Goal: Task Accomplishment & Management: Complete application form

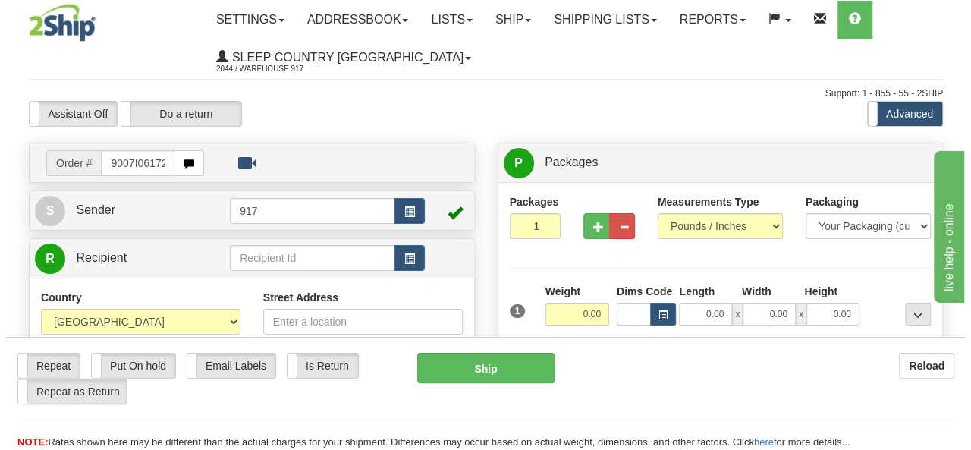
scroll to position [0, 7]
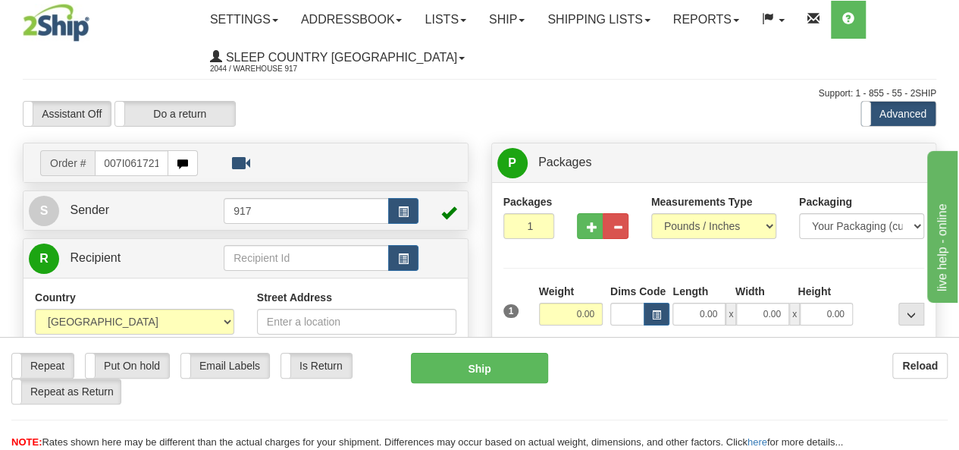
type input "9007I061721"
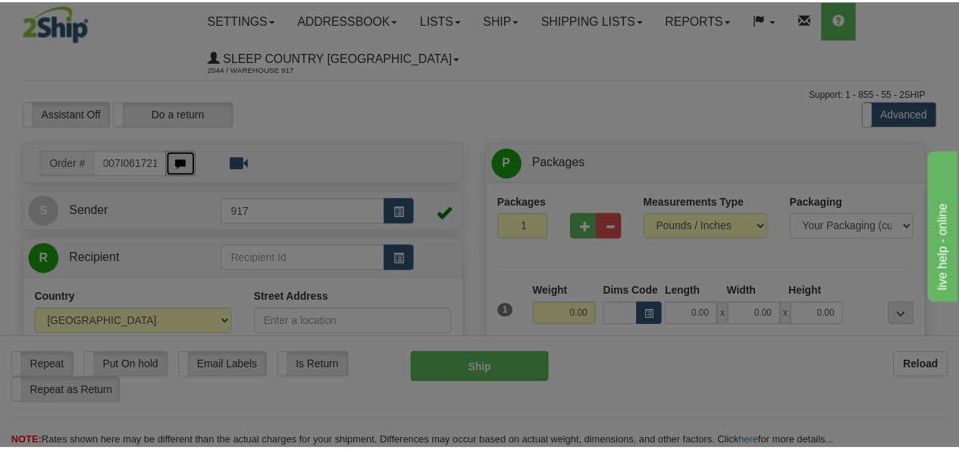
scroll to position [0, 0]
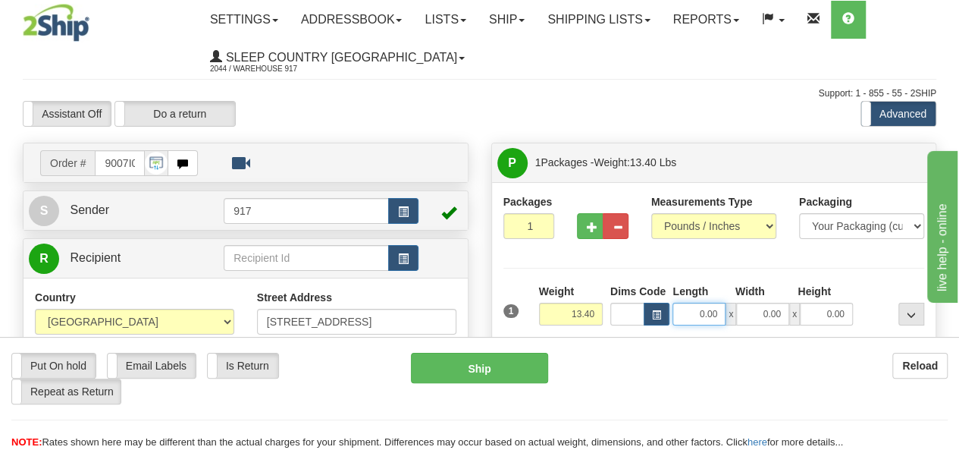
click at [700, 315] on input "0.00" at bounding box center [699, 314] width 53 height 23
type input "14.00"
type input "10.00"
type input "9.00"
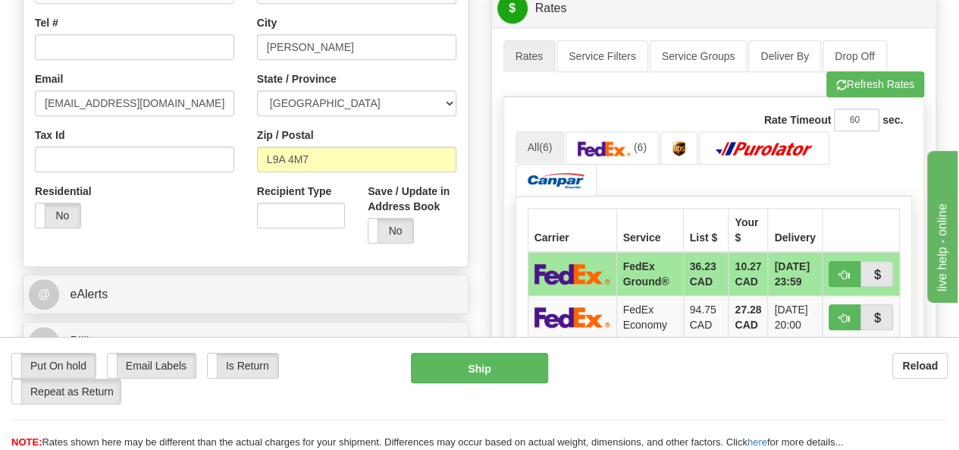
scroll to position [455, 0]
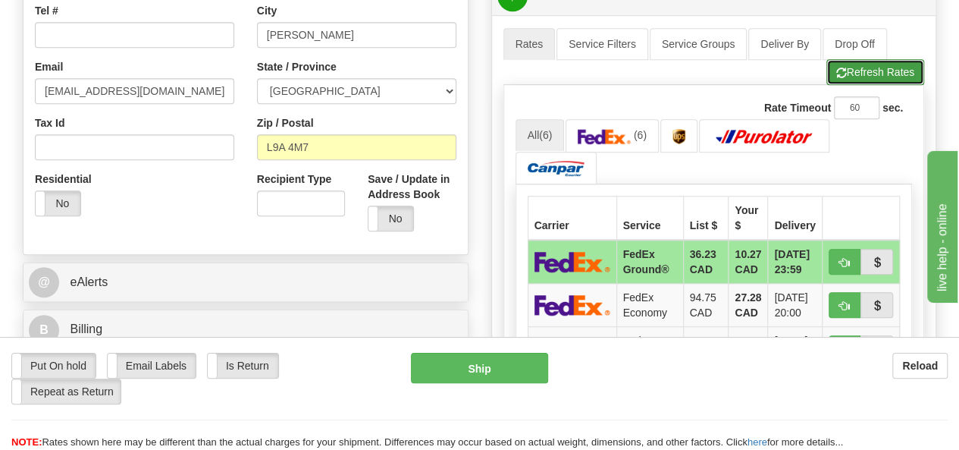
click at [875, 64] on button "Refresh Rates" at bounding box center [876, 72] width 98 height 26
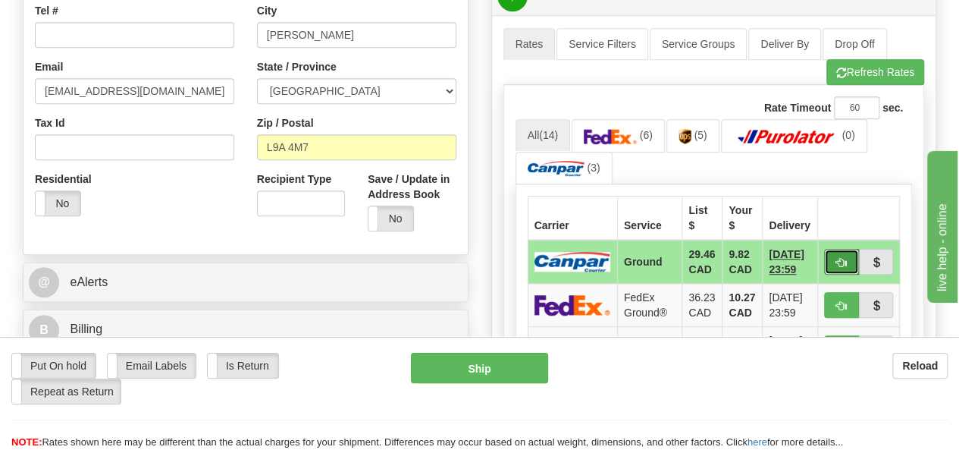
click at [847, 258] on span "button" at bounding box center [842, 263] width 11 height 10
type input "1"
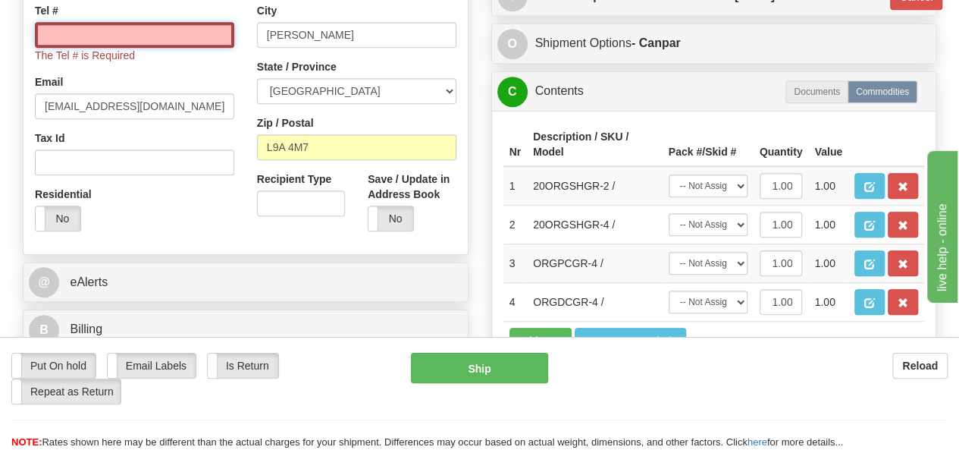
click at [148, 34] on input "Tel #" at bounding box center [134, 35] width 199 height 26
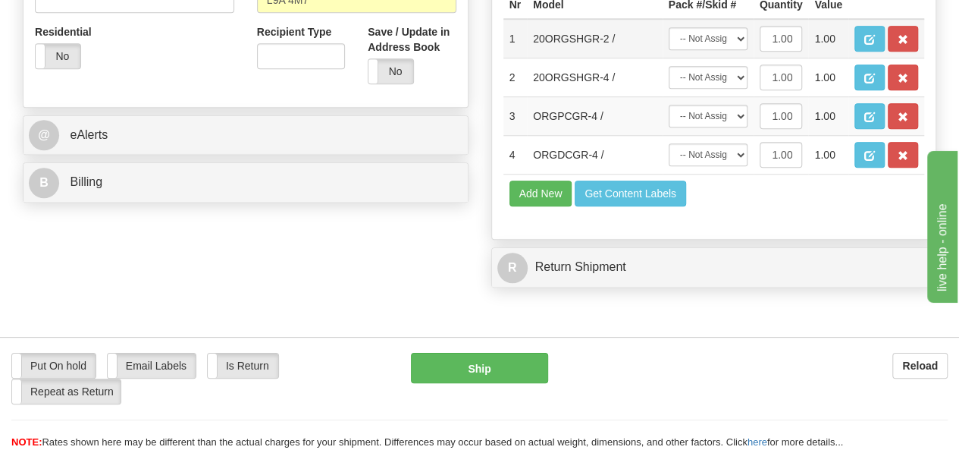
scroll to position [531, 0]
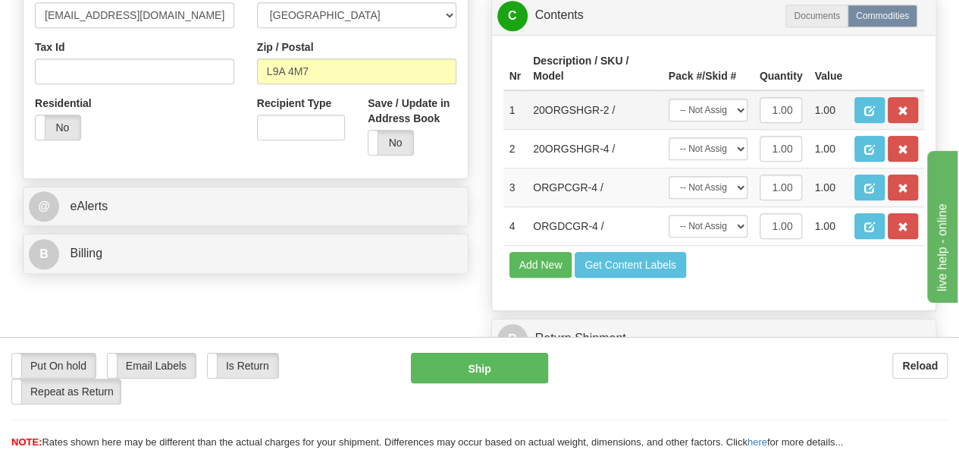
type input "5197831799"
click at [727, 121] on select "-- Not Assigned -- Package 1" at bounding box center [708, 110] width 79 height 23
select select "0"
click at [669, 121] on select "-- Not Assigned -- Package 1" at bounding box center [708, 110] width 79 height 23
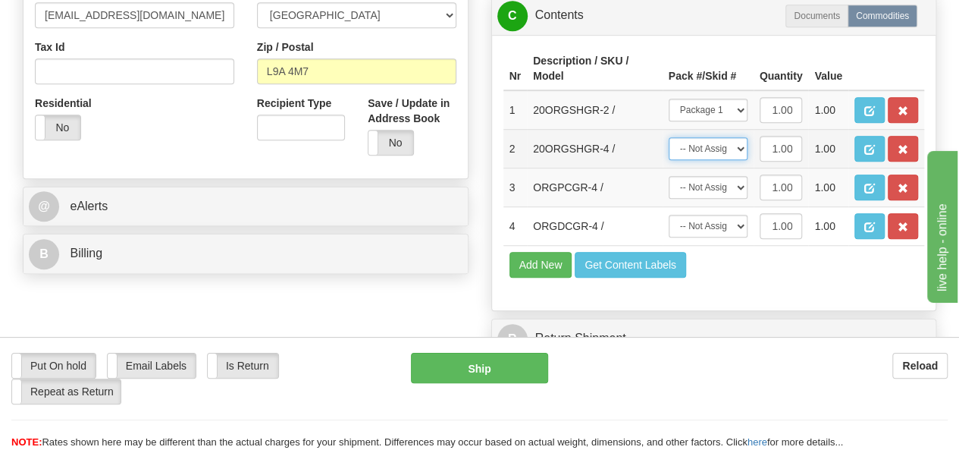
click at [714, 160] on select "-- Not Assigned -- Package 1" at bounding box center [708, 148] width 79 height 23
select select "0"
click at [669, 160] on select "-- Not Assigned -- Package 1" at bounding box center [708, 148] width 79 height 23
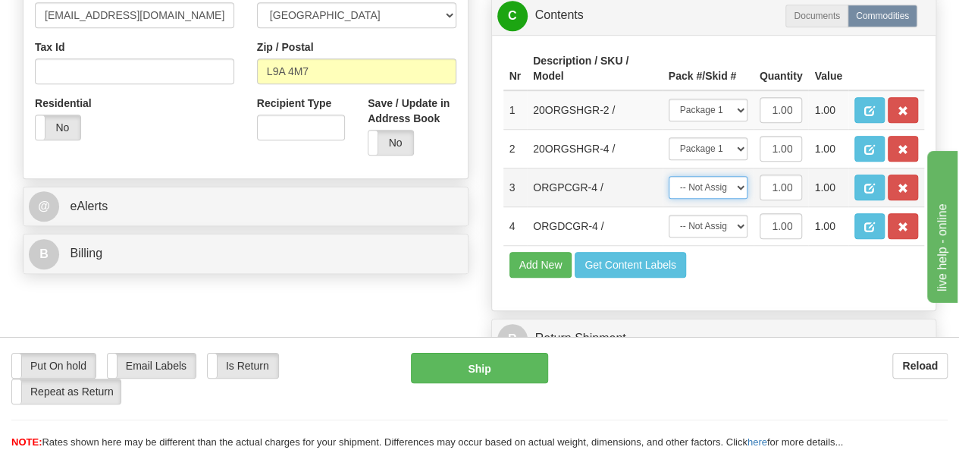
click at [710, 199] on select "-- Not Assigned -- Package 1" at bounding box center [708, 187] width 79 height 23
select select "0"
click at [669, 199] on select "-- Not Assigned -- Package 1" at bounding box center [708, 187] width 79 height 23
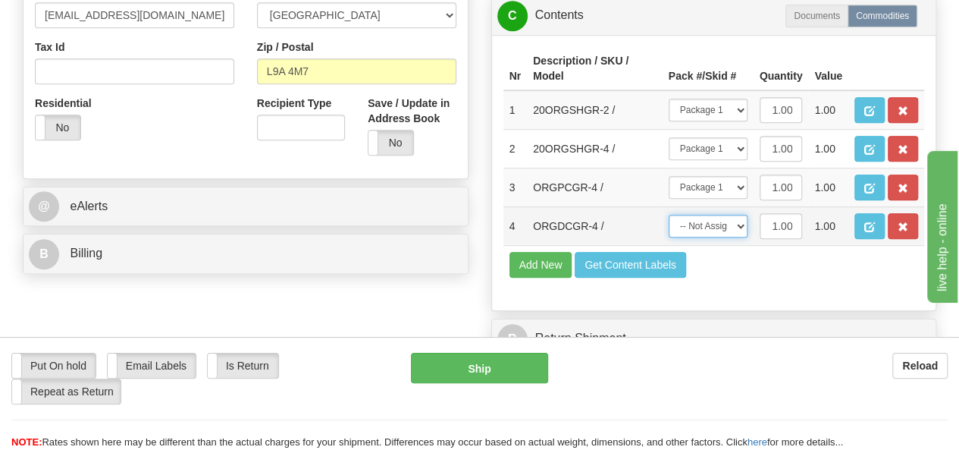
click at [705, 237] on select "-- Not Assigned -- Package 1" at bounding box center [708, 226] width 79 height 23
select select "0"
click at [669, 237] on select "-- Not Assigned -- Package 1" at bounding box center [708, 226] width 79 height 23
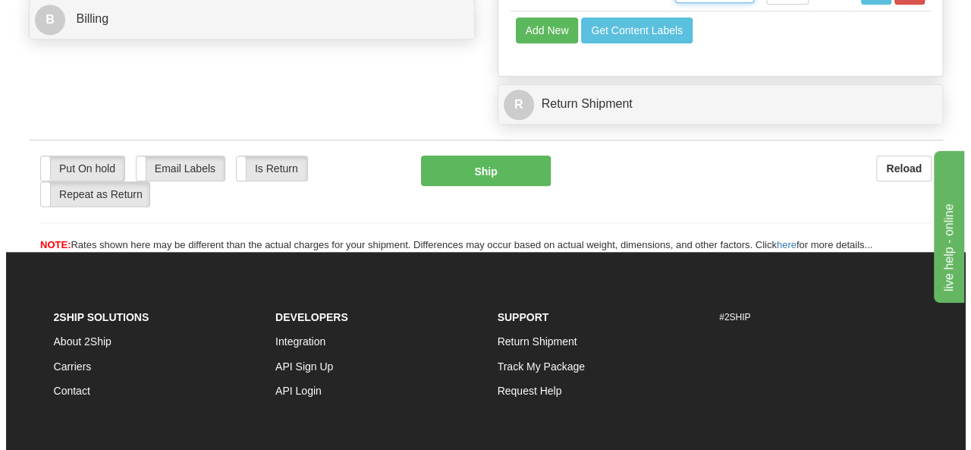
scroll to position [755, 0]
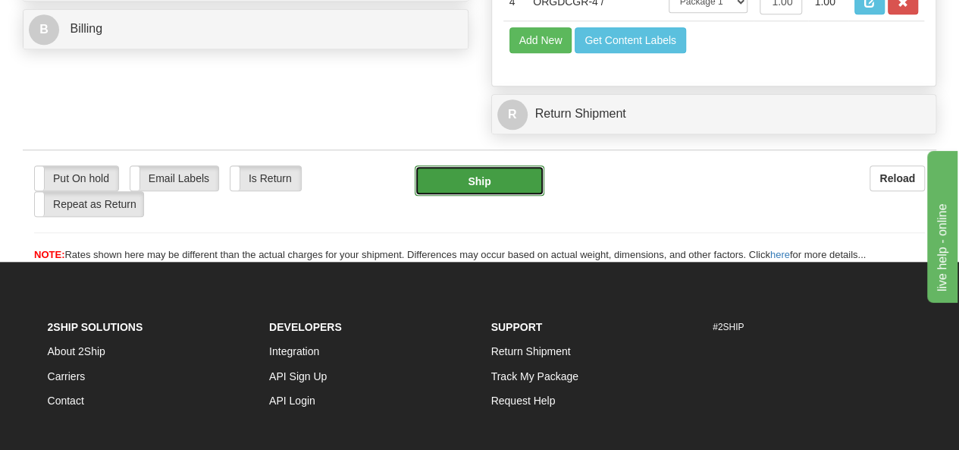
click at [507, 196] on button "Ship" at bounding box center [480, 180] width 130 height 30
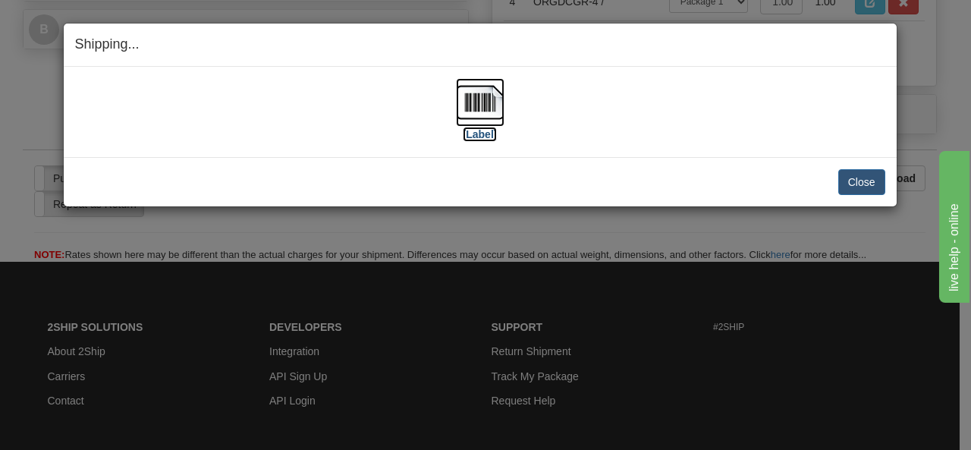
click at [482, 95] on img at bounding box center [480, 102] width 49 height 49
click at [469, 107] on img at bounding box center [480, 102] width 49 height 49
click at [868, 181] on button "Close" at bounding box center [861, 182] width 47 height 26
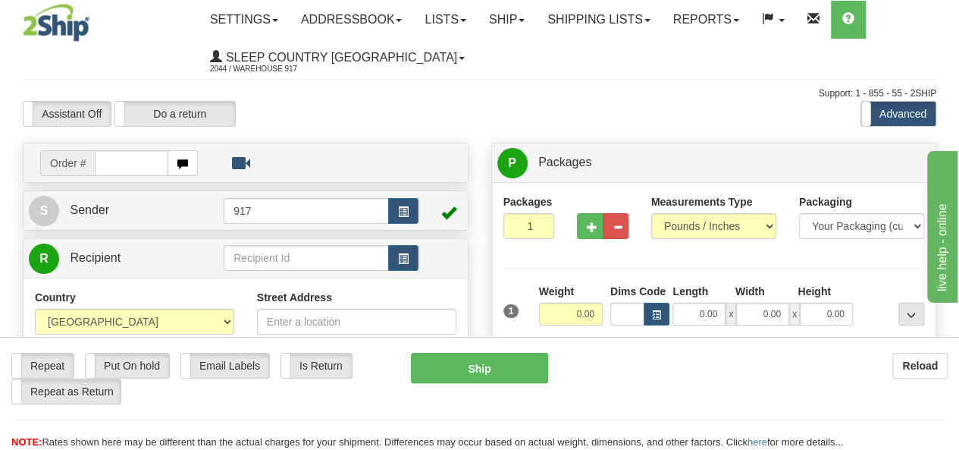
click at [121, 165] on input "text" at bounding box center [132, 163] width 74 height 26
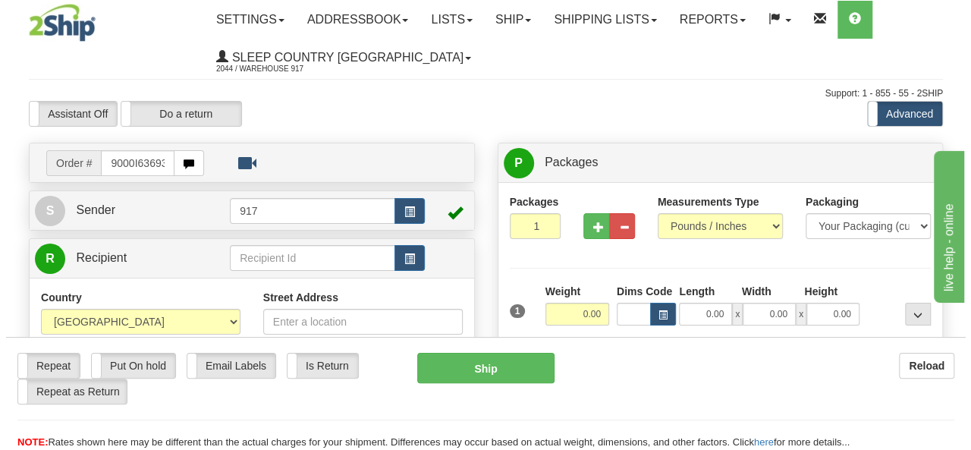
scroll to position [0, 1]
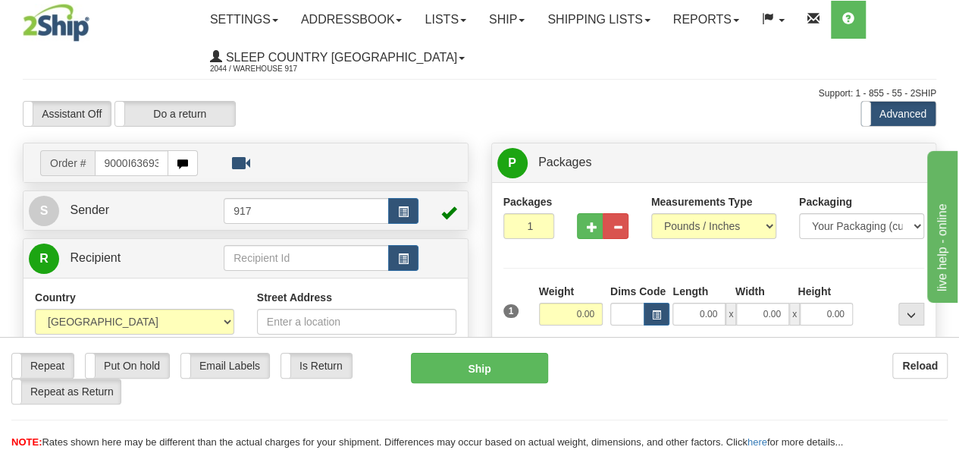
type input "9000I63693"
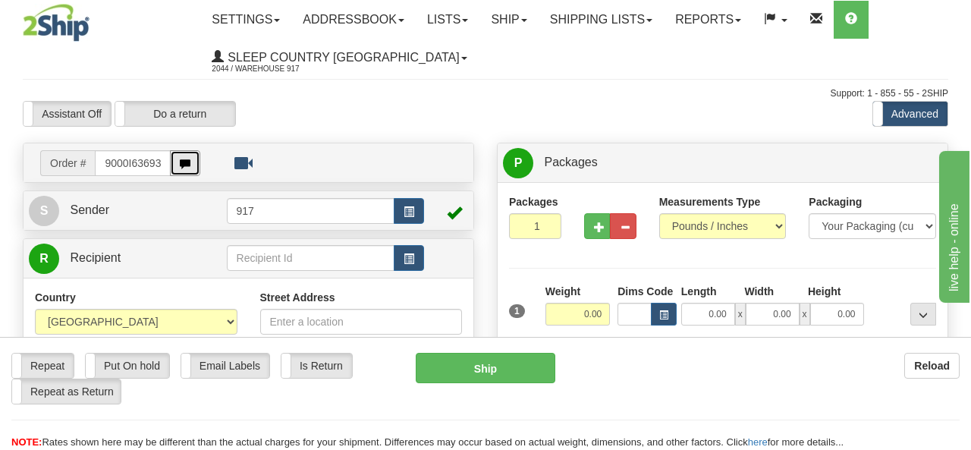
scroll to position [0, 0]
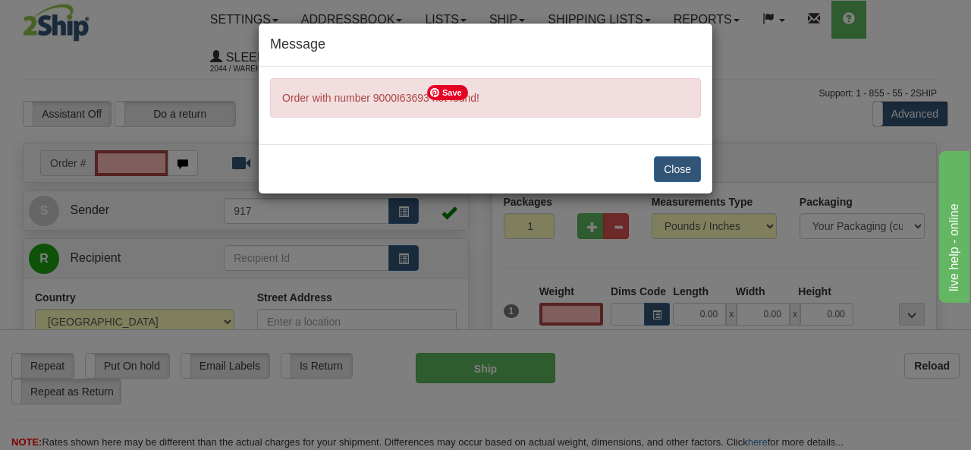
type input "0.00"
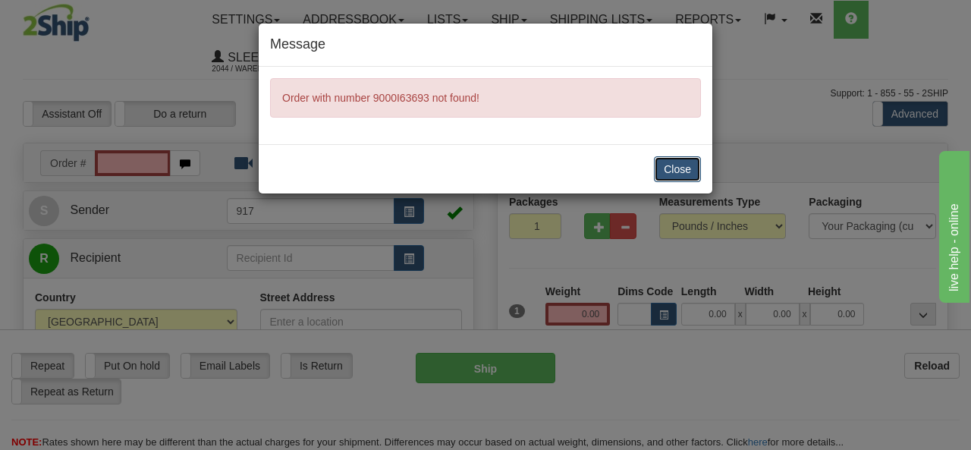
click at [670, 163] on button "Close" at bounding box center [677, 169] width 47 height 26
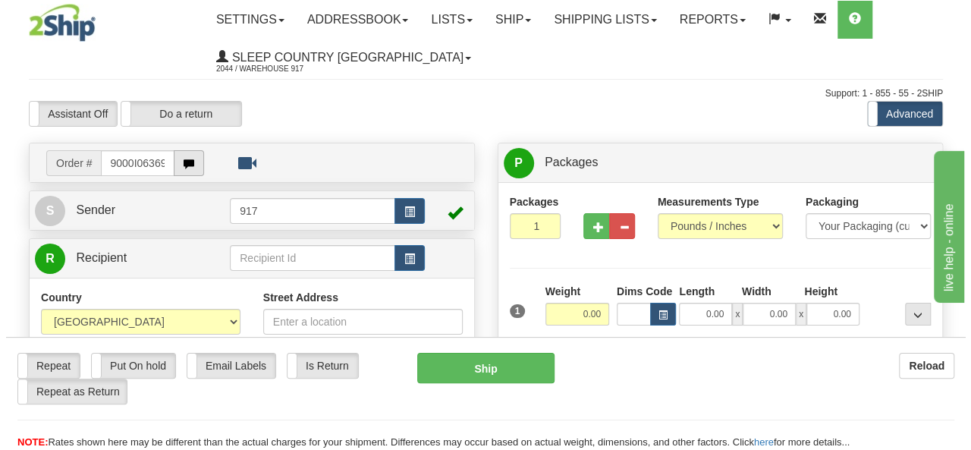
scroll to position [0, 7]
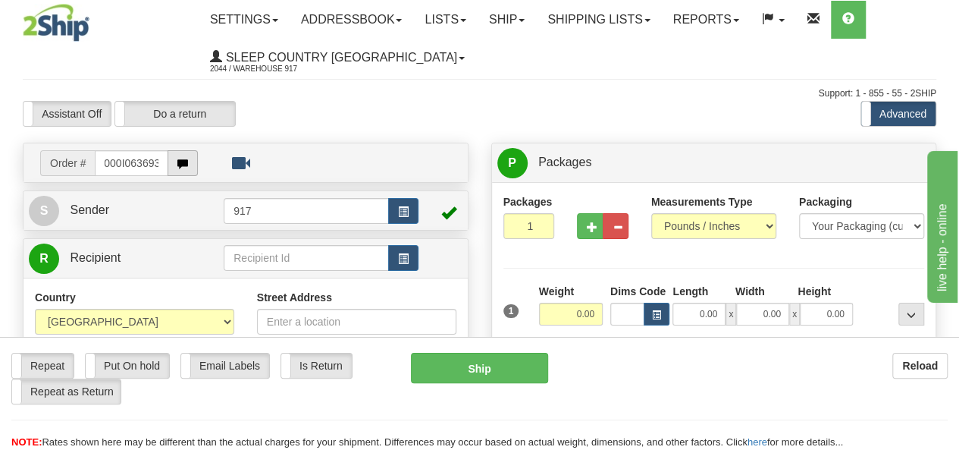
type input "9000I063693"
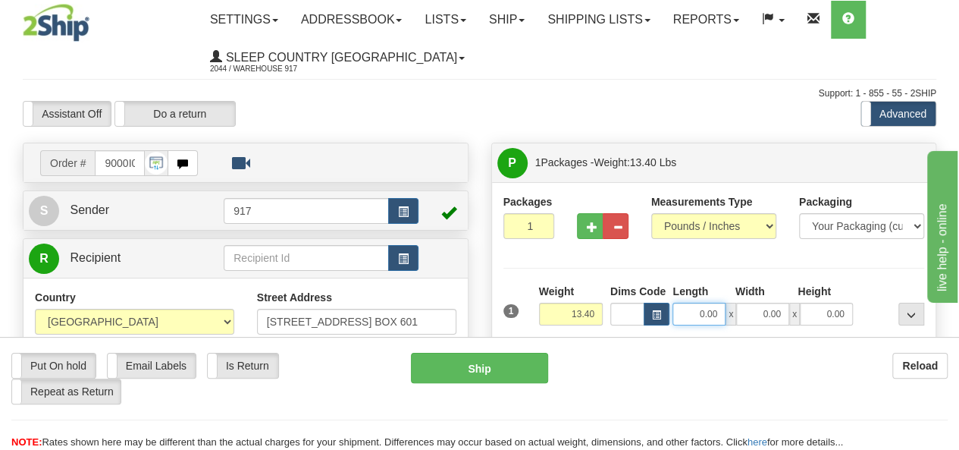
click at [704, 312] on input "0.00" at bounding box center [699, 314] width 53 height 23
type input "24.00"
type input "16.00"
type input "2.00"
click at [878, 280] on div "Packages 1 1 Measurements Type" at bounding box center [715, 279] width 422 height 170
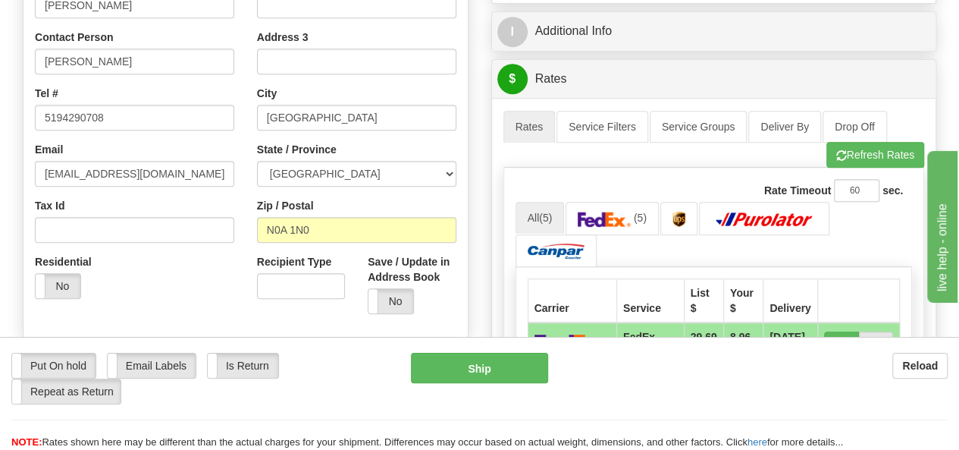
scroll to position [379, 0]
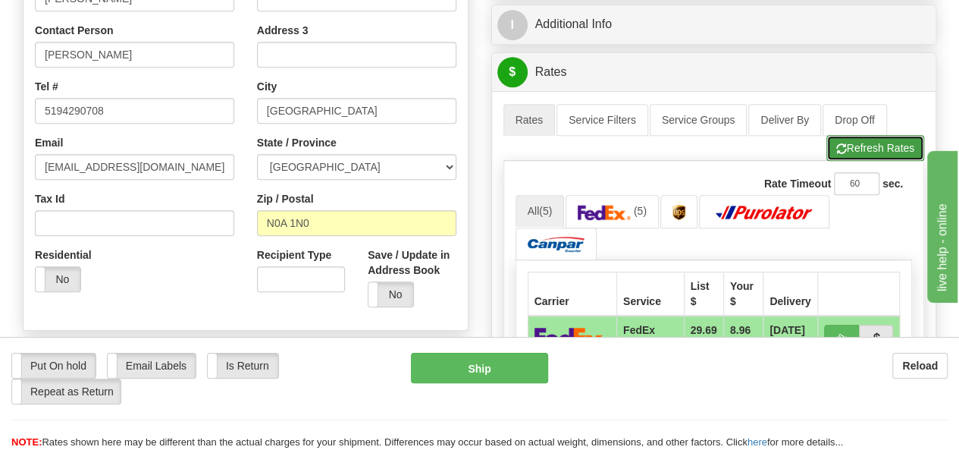
click at [837, 144] on span "button" at bounding box center [842, 149] width 11 height 10
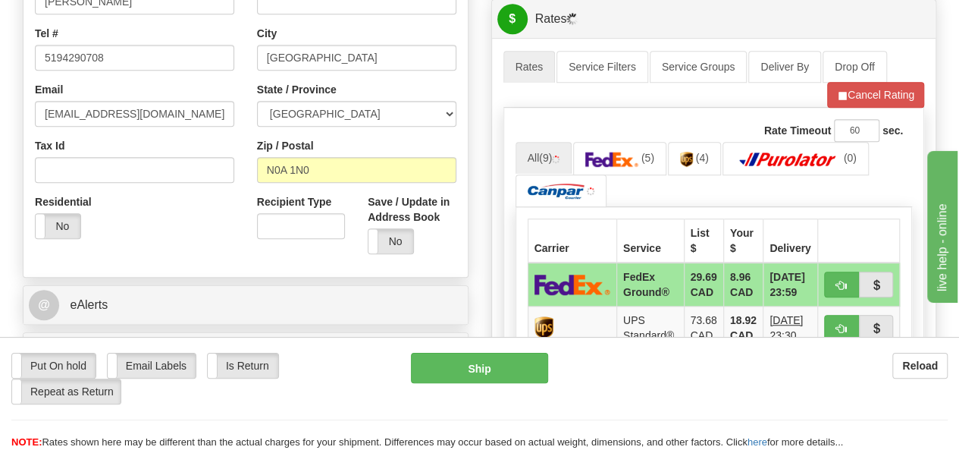
scroll to position [455, 0]
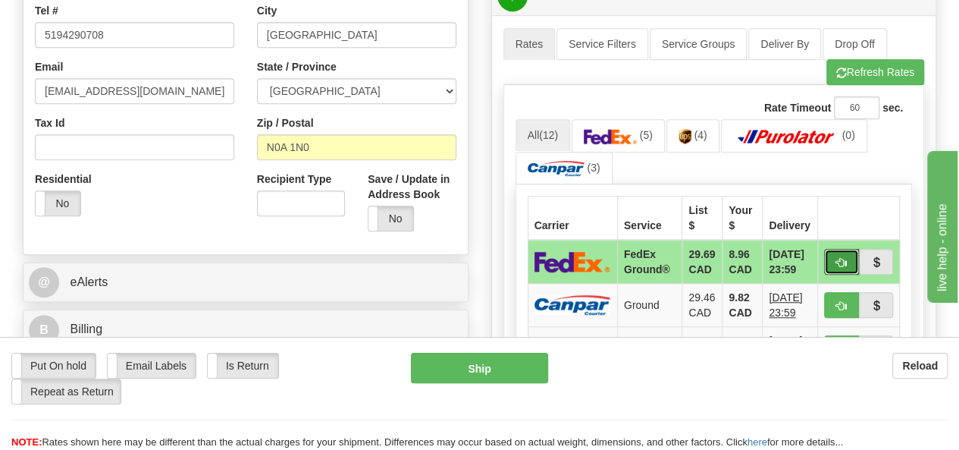
click at [848, 250] on button "button" at bounding box center [841, 262] width 35 height 26
type input "92"
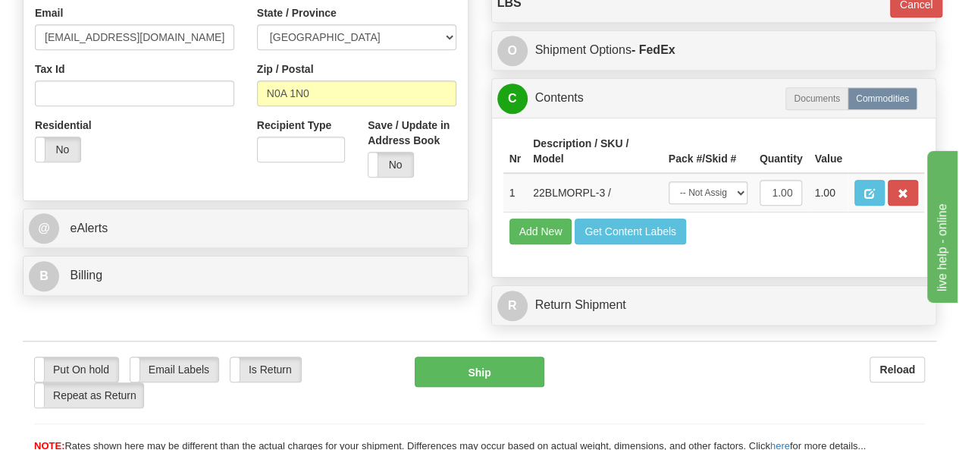
scroll to position [531, 0]
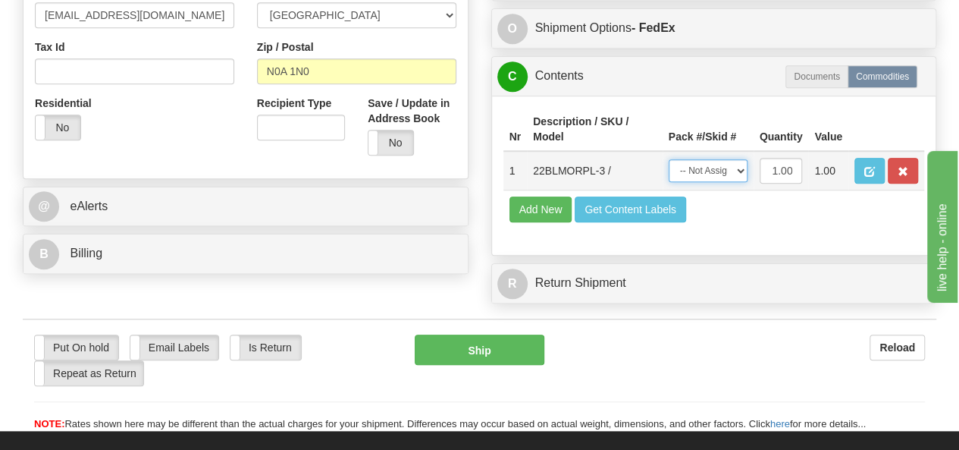
click at [733, 162] on select "-- Not Assigned -- Package 1" at bounding box center [708, 170] width 79 height 23
select select "0"
click at [669, 159] on select "-- Not Assigned -- Package 1" at bounding box center [708, 170] width 79 height 23
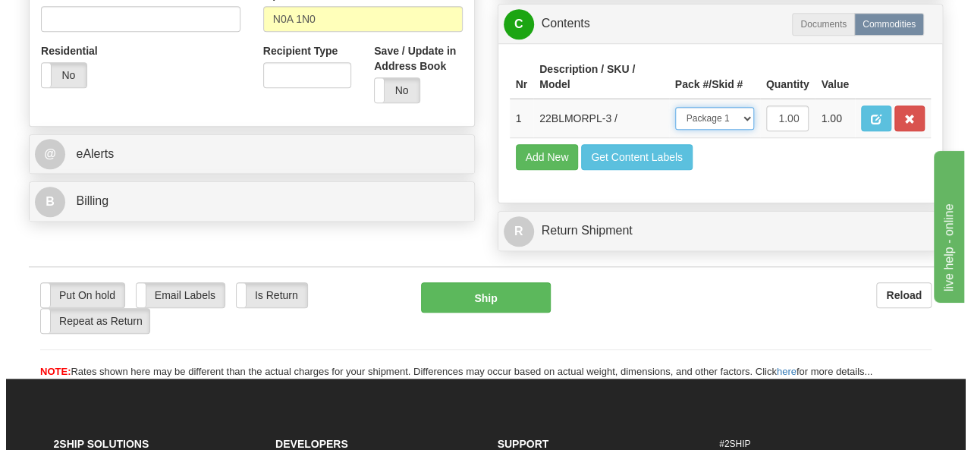
scroll to position [607, 0]
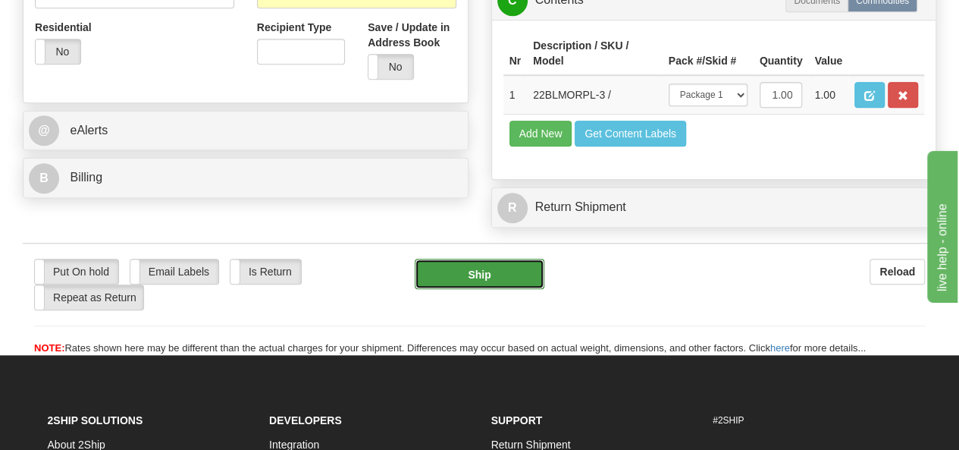
click at [507, 264] on button "Ship" at bounding box center [480, 274] width 130 height 30
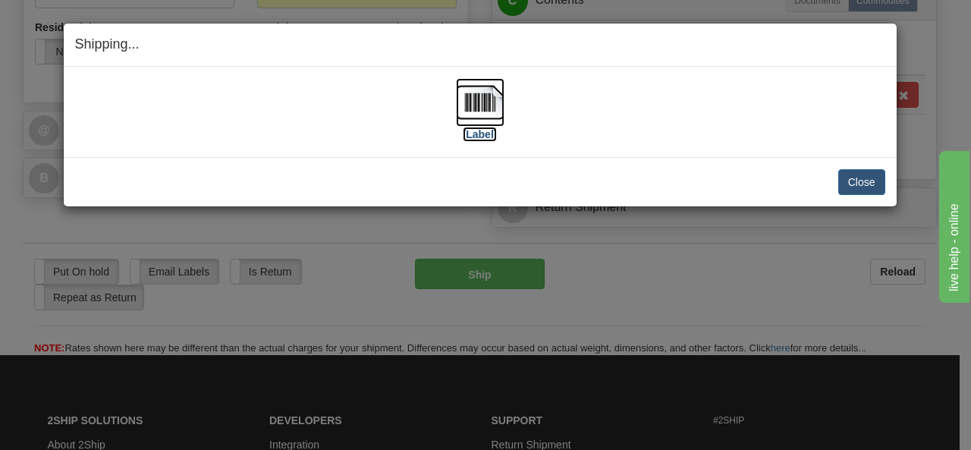
click at [491, 99] on img at bounding box center [480, 102] width 49 height 49
click at [849, 178] on button "Close" at bounding box center [861, 182] width 47 height 26
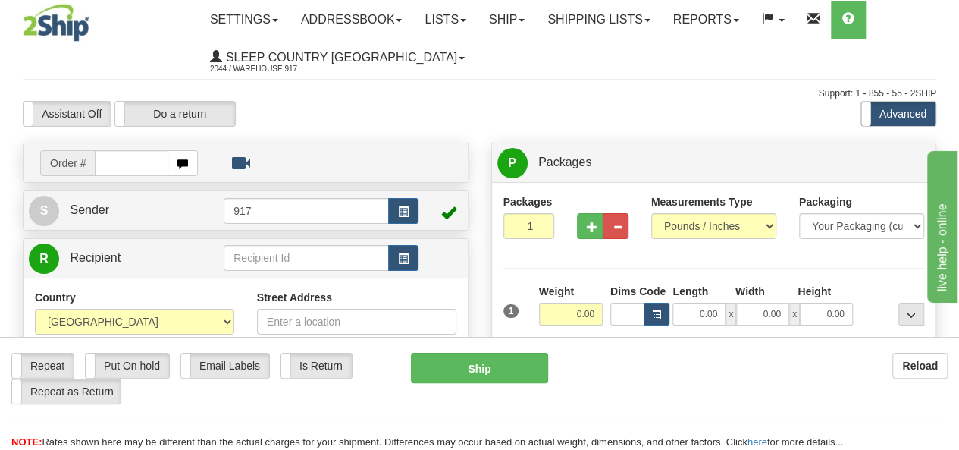
click at [138, 161] on input "text" at bounding box center [132, 163] width 74 height 26
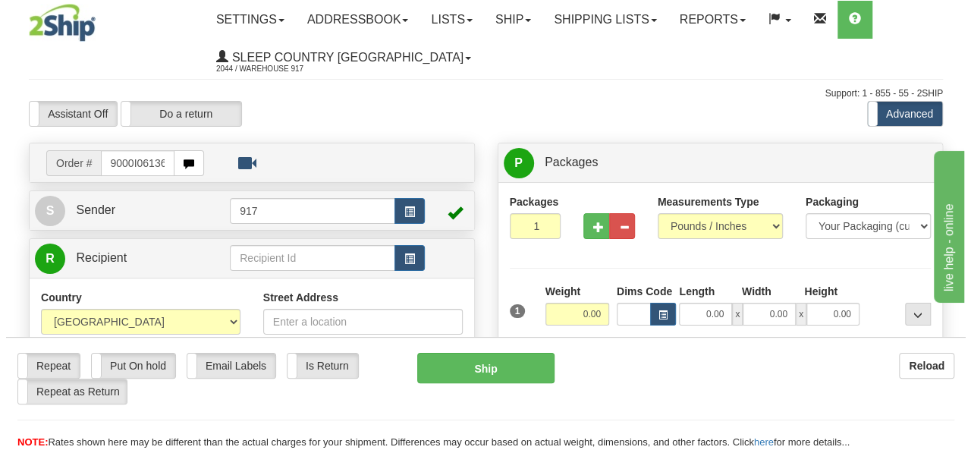
scroll to position [0, 7]
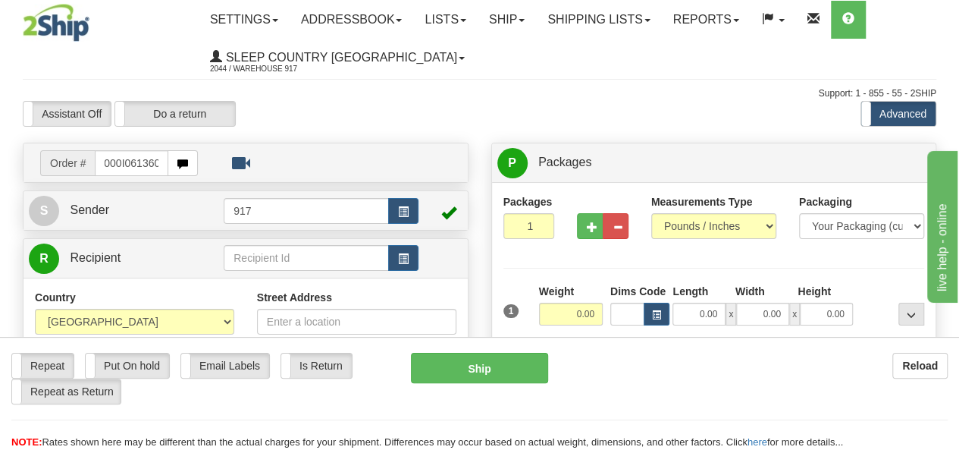
type input "9000I061360"
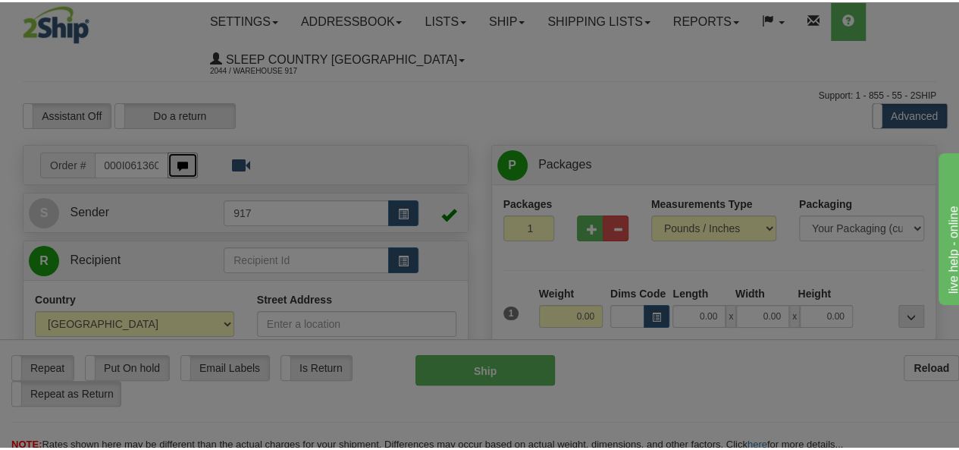
scroll to position [0, 0]
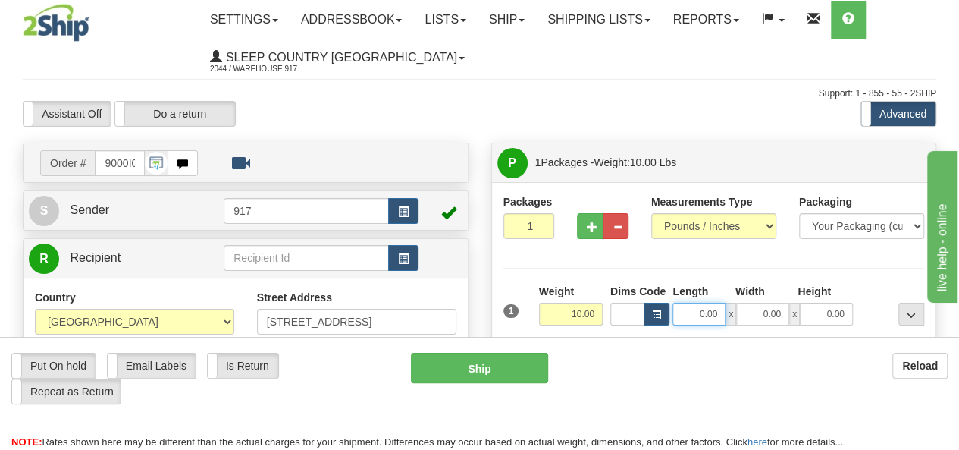
click at [704, 314] on input "0.00" at bounding box center [699, 314] width 53 height 23
type input "16.00"
type input "10.00"
type input "8.00"
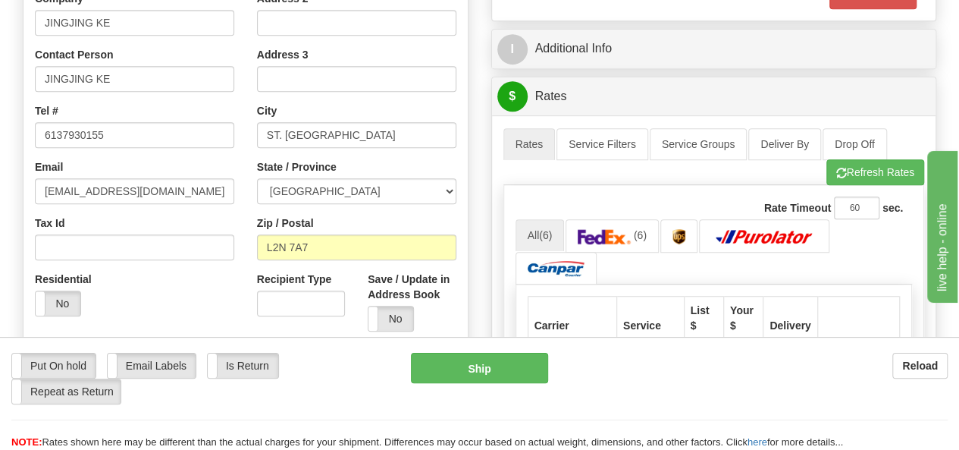
scroll to position [379, 0]
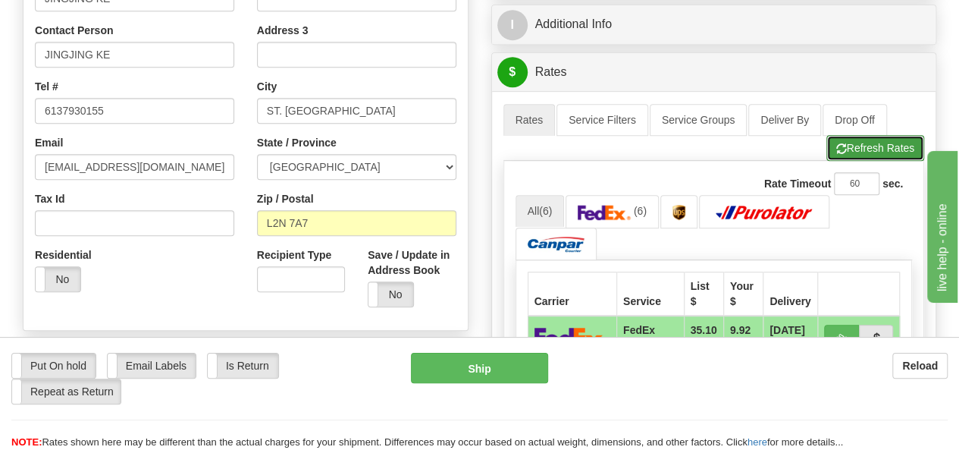
click at [868, 143] on button "Refresh Rates" at bounding box center [876, 148] width 98 height 26
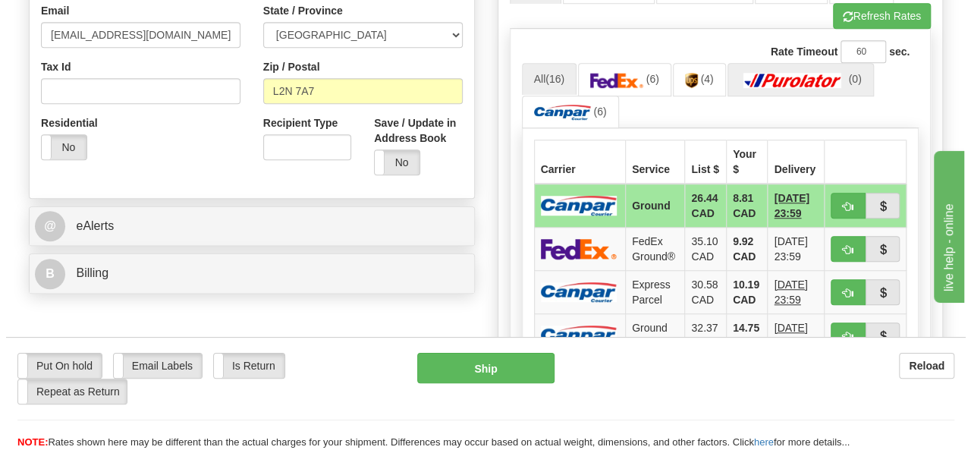
scroll to position [531, 0]
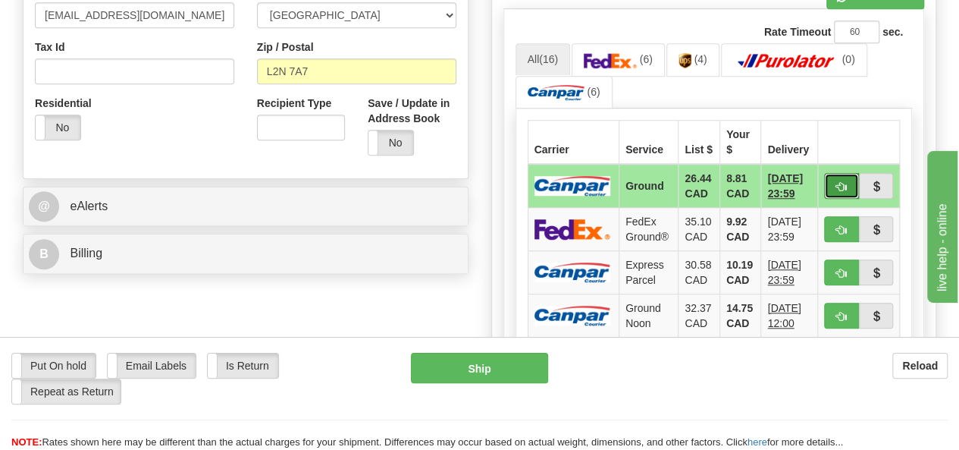
click at [831, 185] on button "button" at bounding box center [841, 186] width 35 height 26
type input "1"
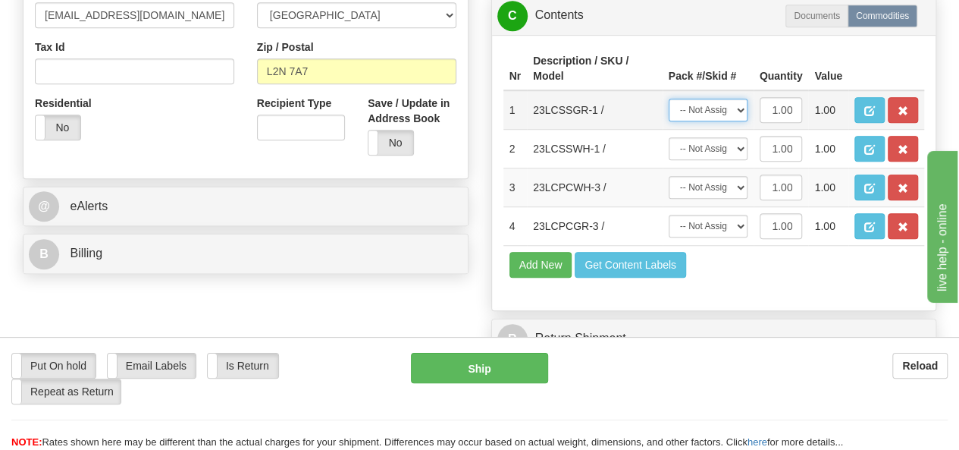
click at [739, 121] on select "-- Not Assigned -- Package 1" at bounding box center [708, 110] width 79 height 23
select select "0"
click at [669, 121] on select "-- Not Assigned -- Package 1" at bounding box center [708, 110] width 79 height 23
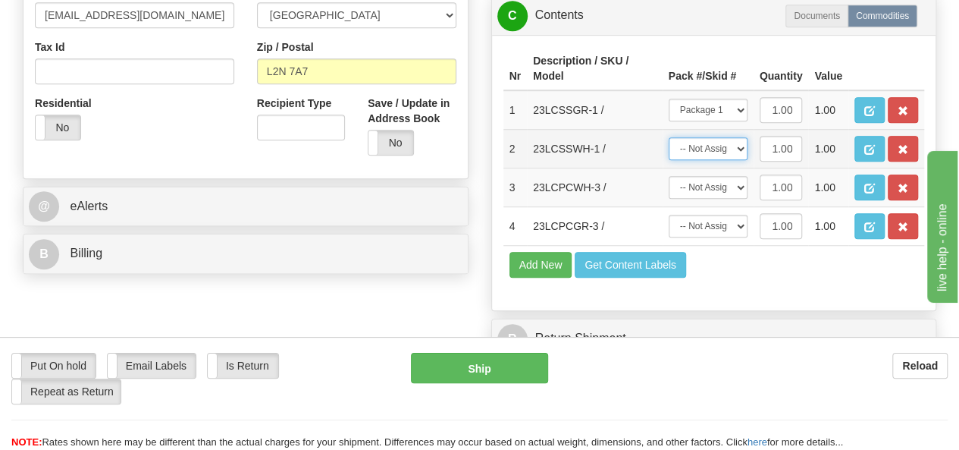
drag, startPoint x: 702, startPoint y: 177, endPoint x: 704, endPoint y: 186, distance: 9.2
click at [702, 160] on select "-- Not Assigned -- Package 1" at bounding box center [708, 148] width 79 height 23
select select "0"
click at [669, 160] on select "-- Not Assigned -- Package 1" at bounding box center [708, 148] width 79 height 23
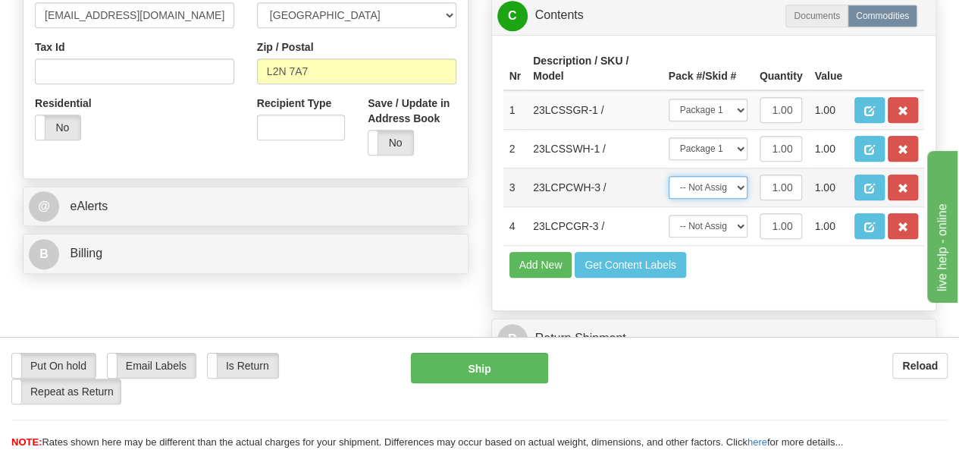
click at [702, 199] on select "-- Not Assigned -- Package 1" at bounding box center [708, 187] width 79 height 23
select select "0"
click at [669, 199] on select "-- Not Assigned -- Package 1" at bounding box center [708, 187] width 79 height 23
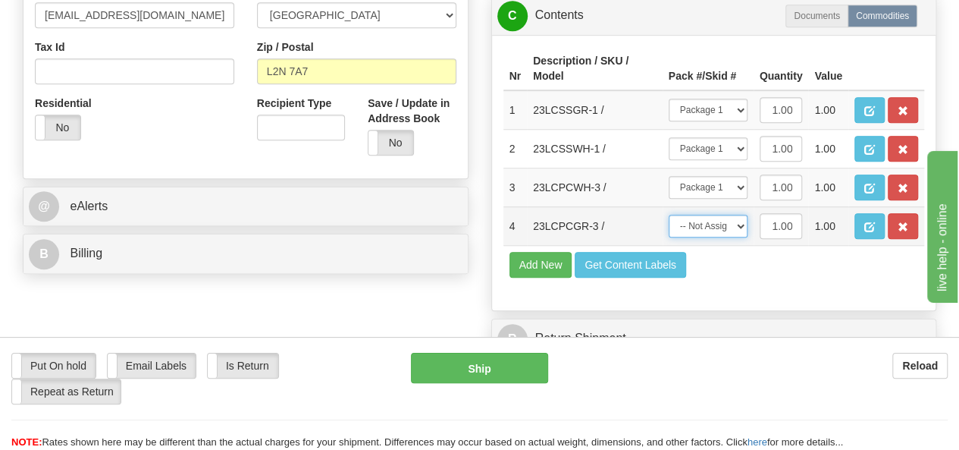
click at [690, 237] on select "-- Not Assigned -- Package 1" at bounding box center [708, 226] width 79 height 23
select select "0"
click at [669, 237] on select "-- Not Assigned -- Package 1" at bounding box center [708, 226] width 79 height 23
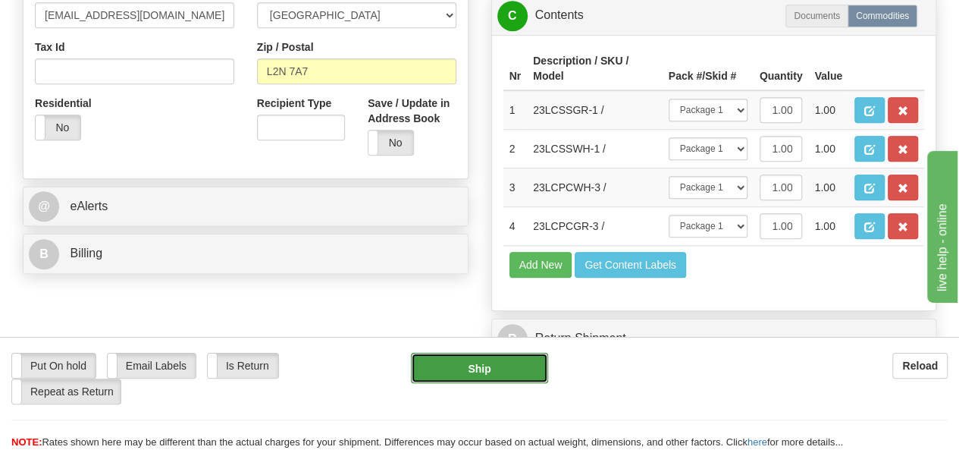
click at [505, 372] on button "Ship" at bounding box center [479, 368] width 137 height 30
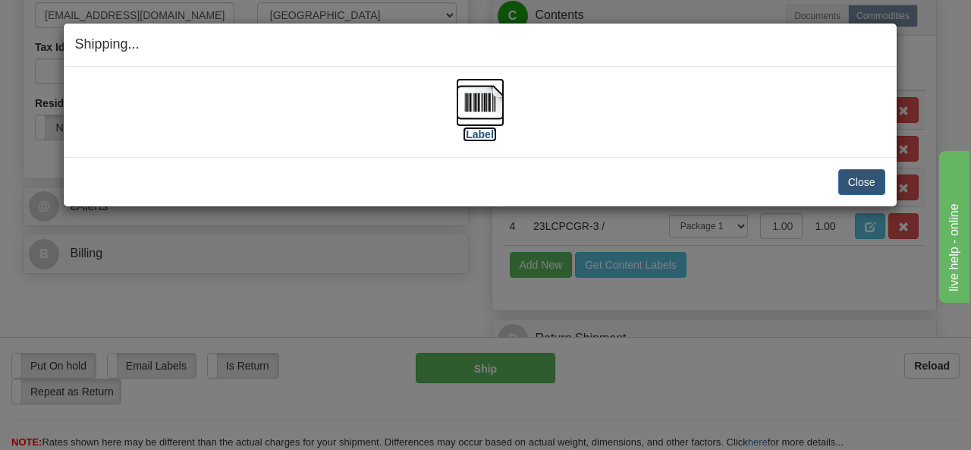
click at [489, 112] on img at bounding box center [480, 102] width 49 height 49
click at [865, 187] on button "Close" at bounding box center [861, 182] width 47 height 26
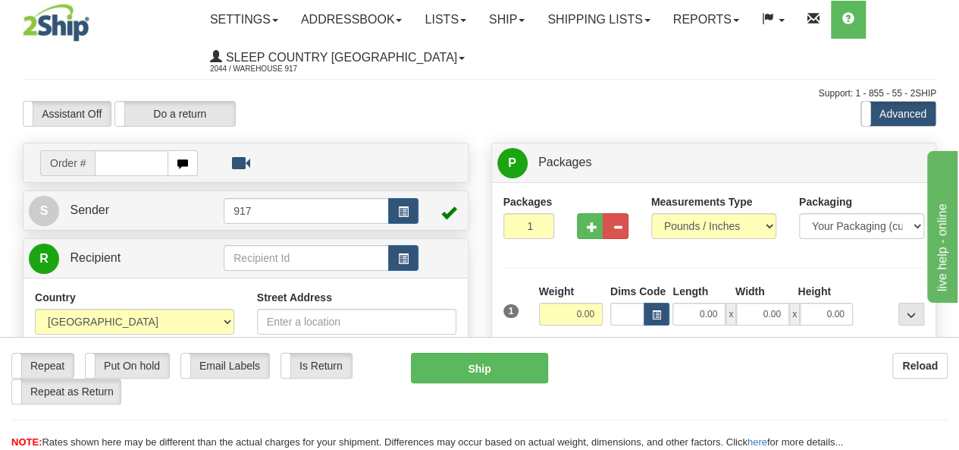
click at [71, 21] on img at bounding box center [56, 23] width 67 height 38
